Goal: Check status

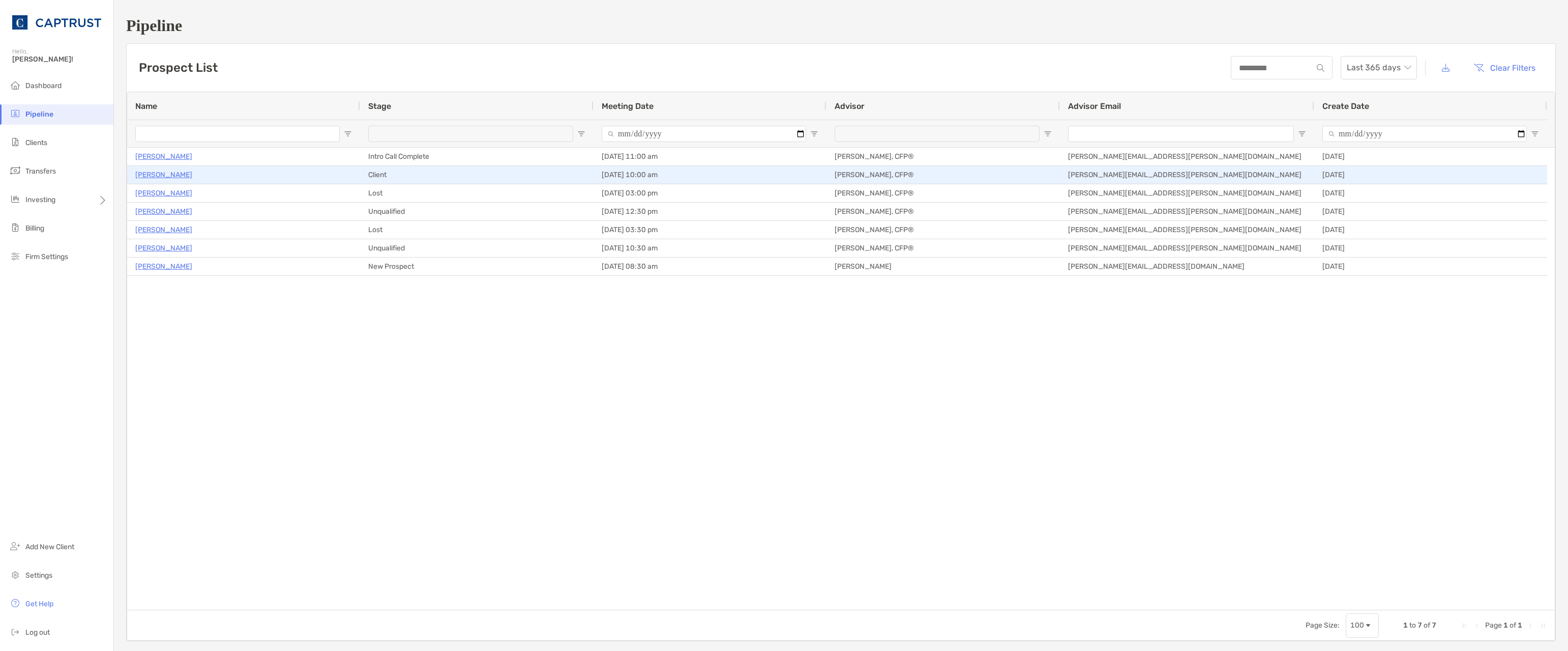
click at [170, 175] on p "[PERSON_NAME]" at bounding box center [164, 174] width 57 height 13
